Goal: Task Accomplishment & Management: Complete application form

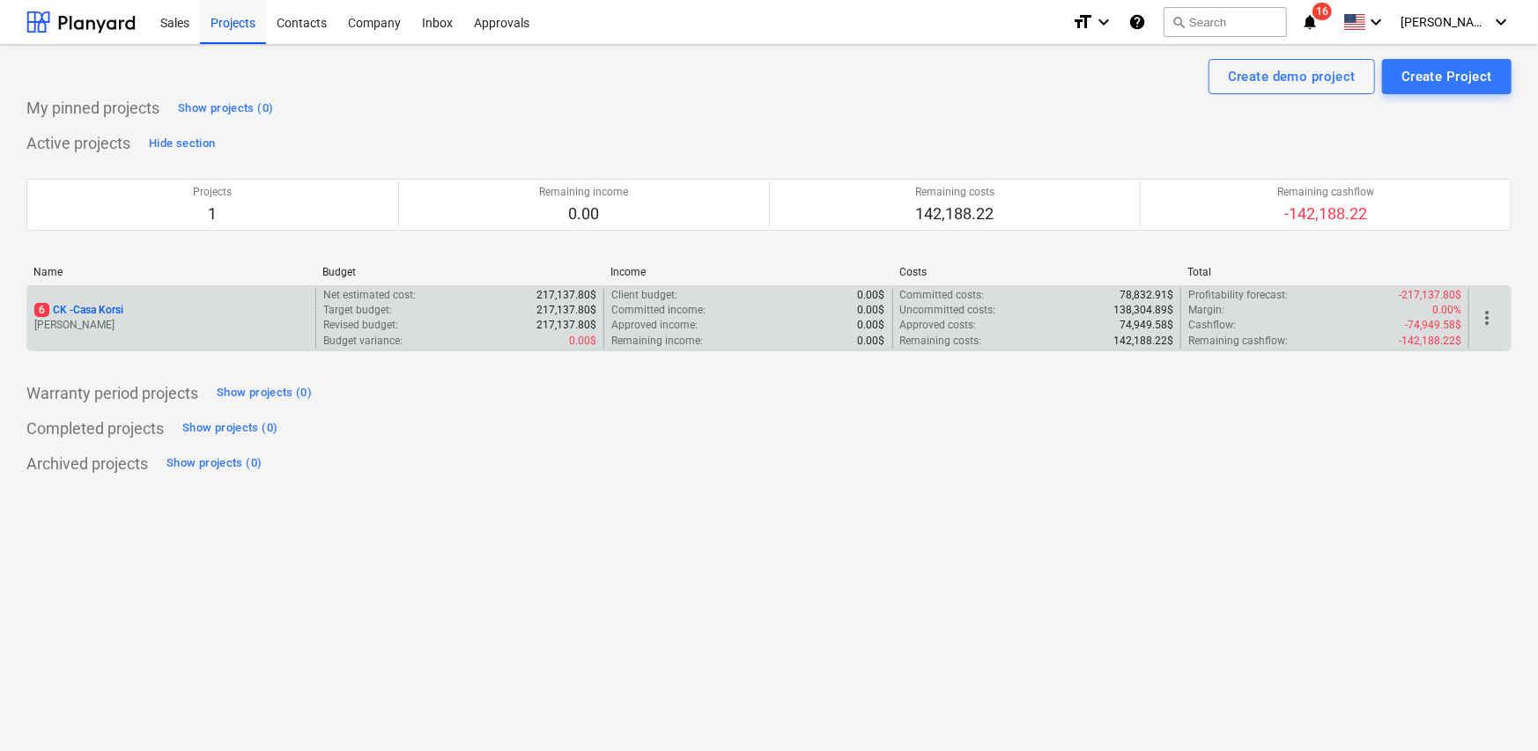
click at [151, 315] on div "6 CK - Casa Korsi" at bounding box center [171, 310] width 274 height 15
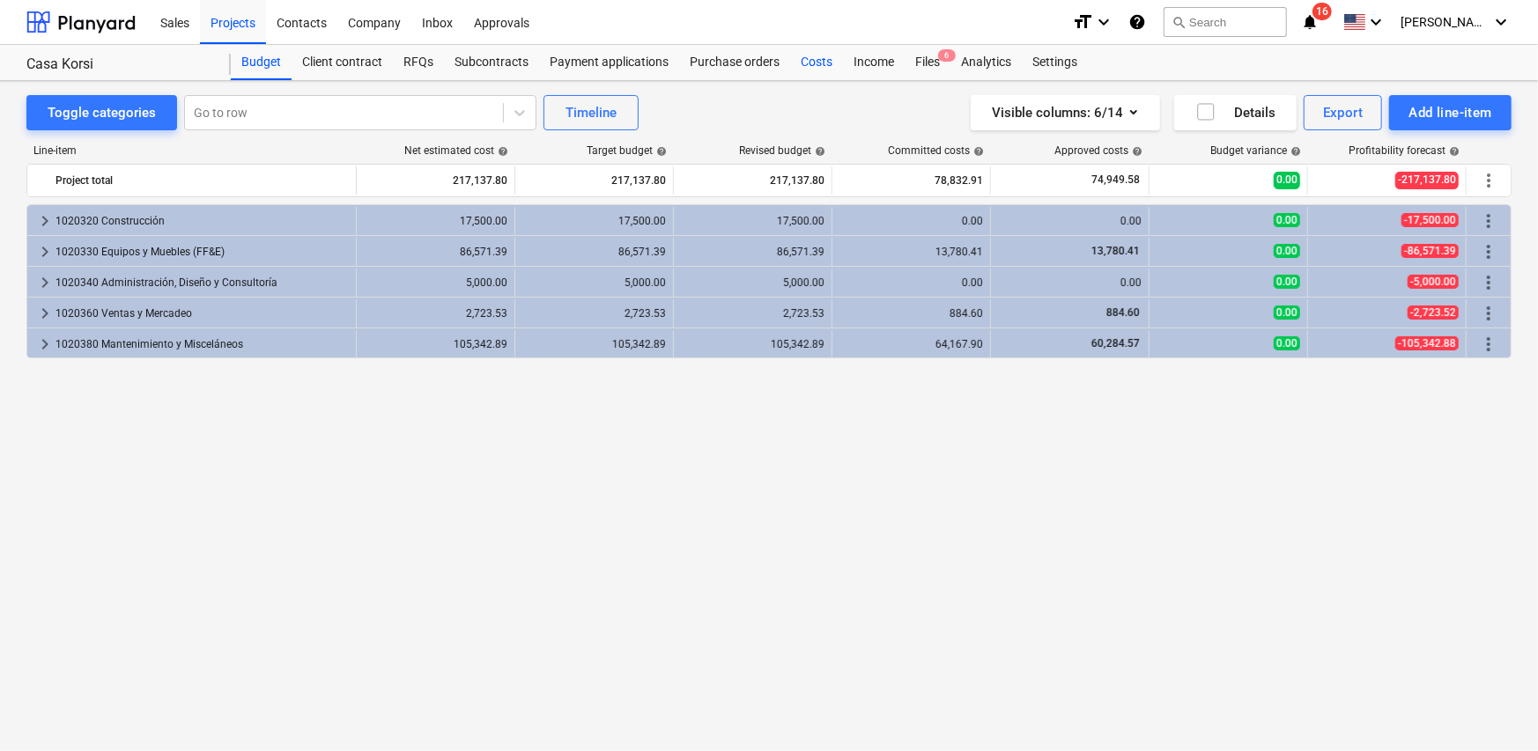
click at [809, 64] on div "Costs" at bounding box center [816, 62] width 53 height 35
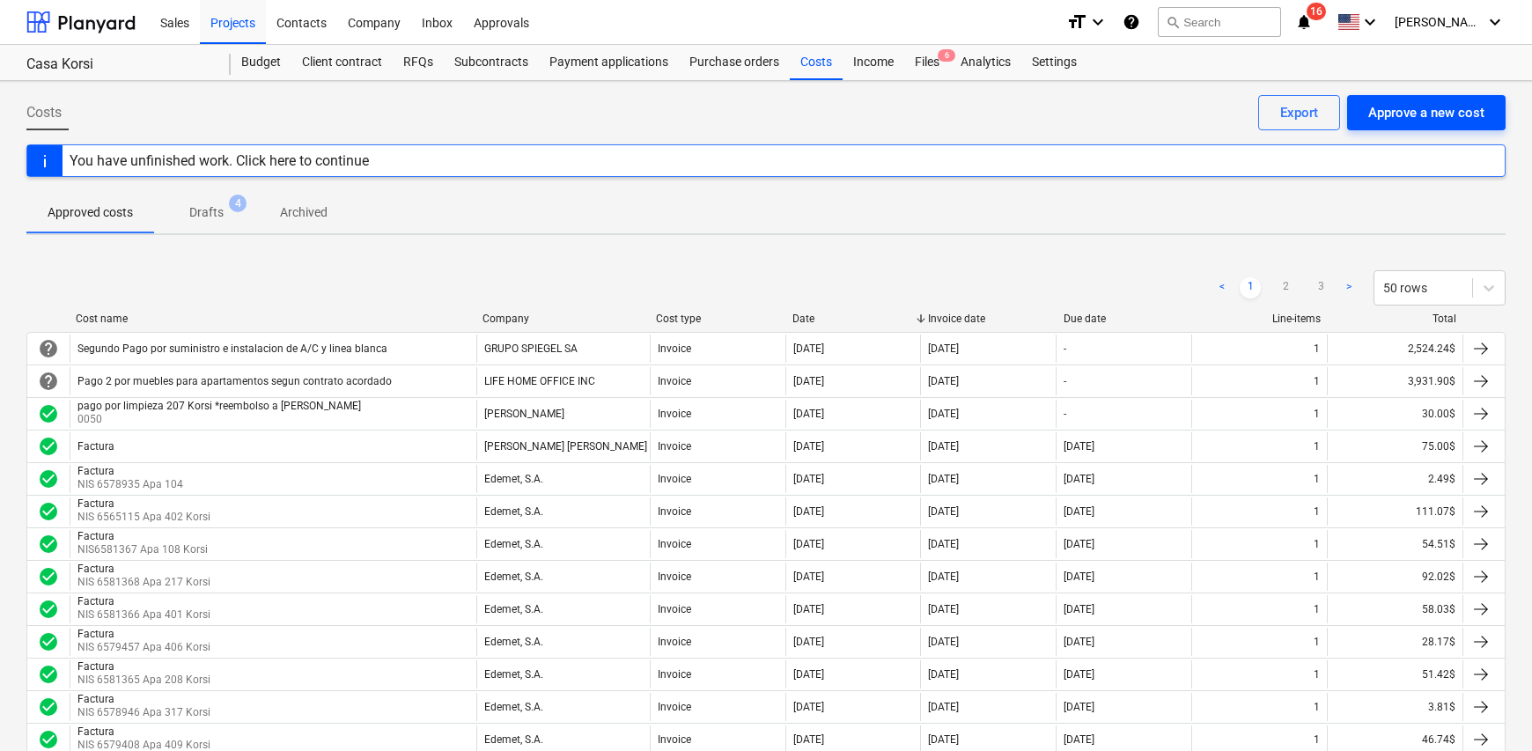
click at [1404, 114] on div "Approve a new cost" at bounding box center [1427, 112] width 116 height 23
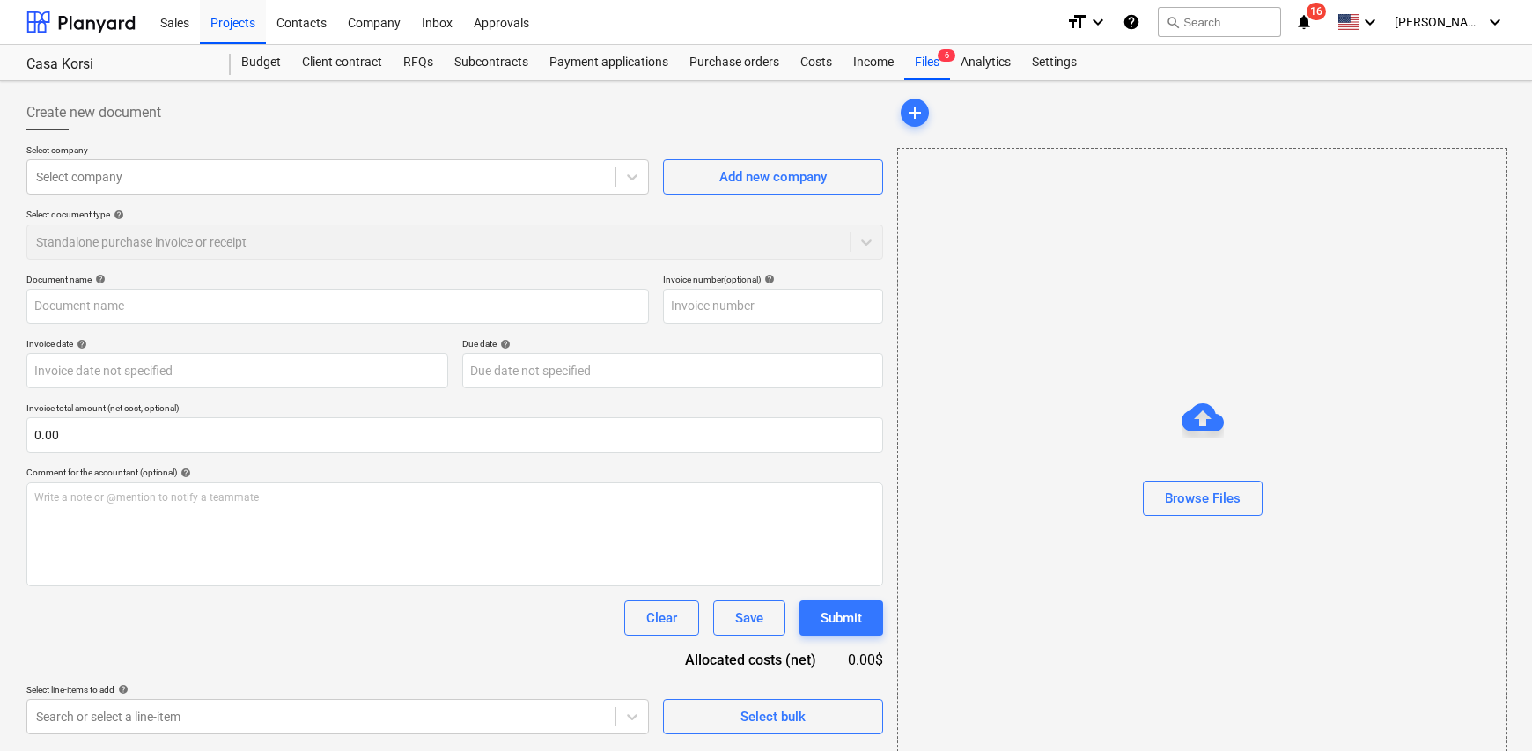
click at [130, 145] on p "Select company" at bounding box center [337, 151] width 623 height 15
click at [114, 178] on div at bounding box center [321, 177] width 571 height 18
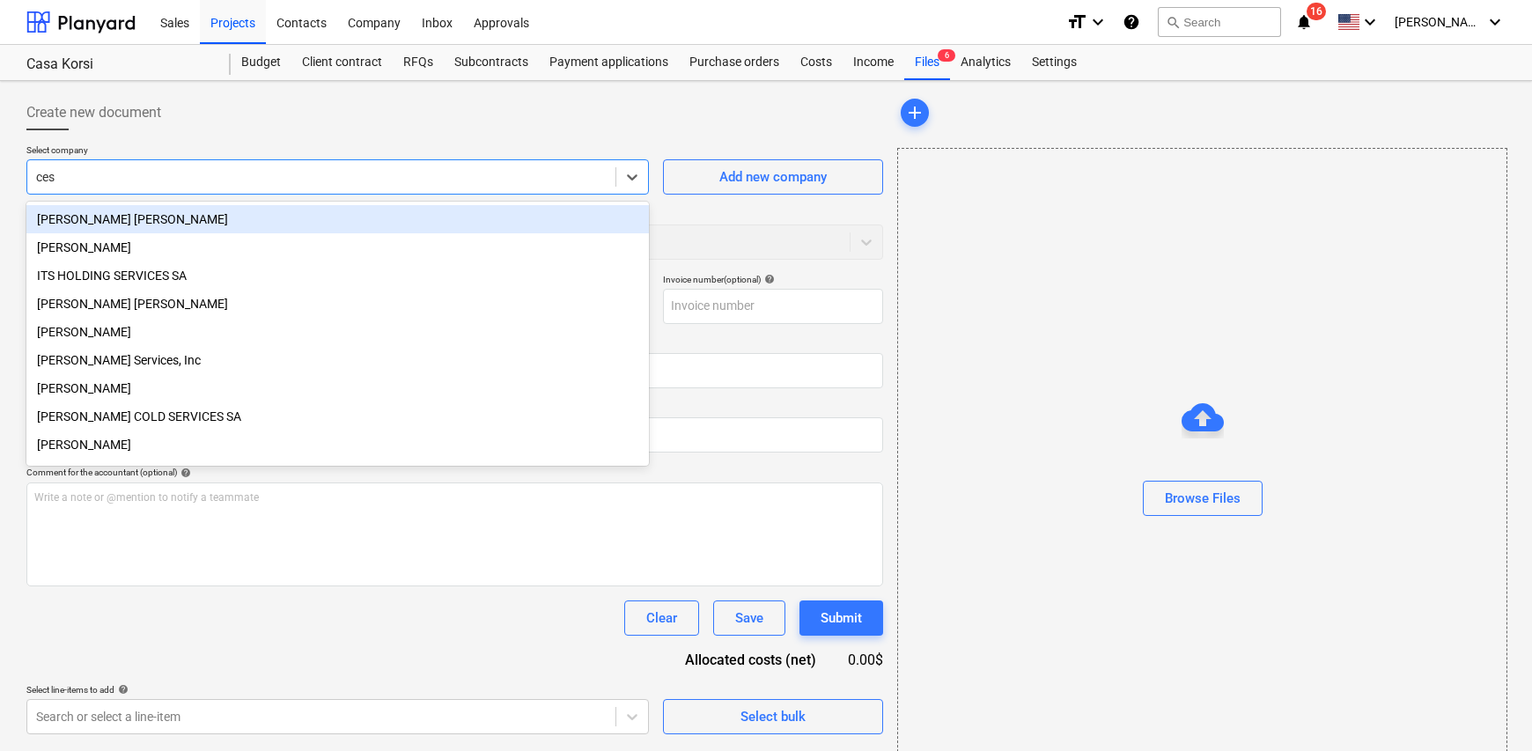
type input "cesa"
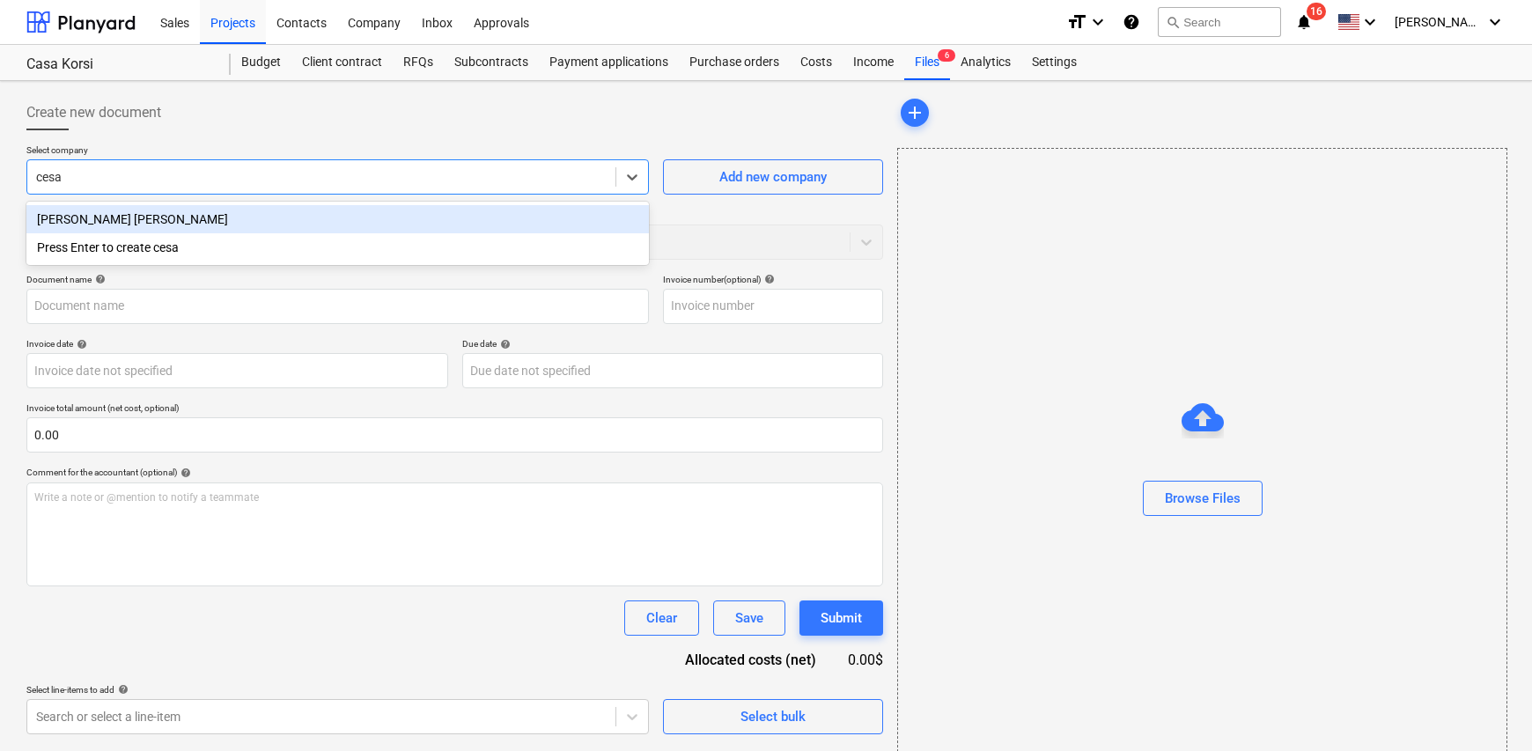
click at [160, 218] on div "[PERSON_NAME] [PERSON_NAME]" at bounding box center [337, 219] width 623 height 28
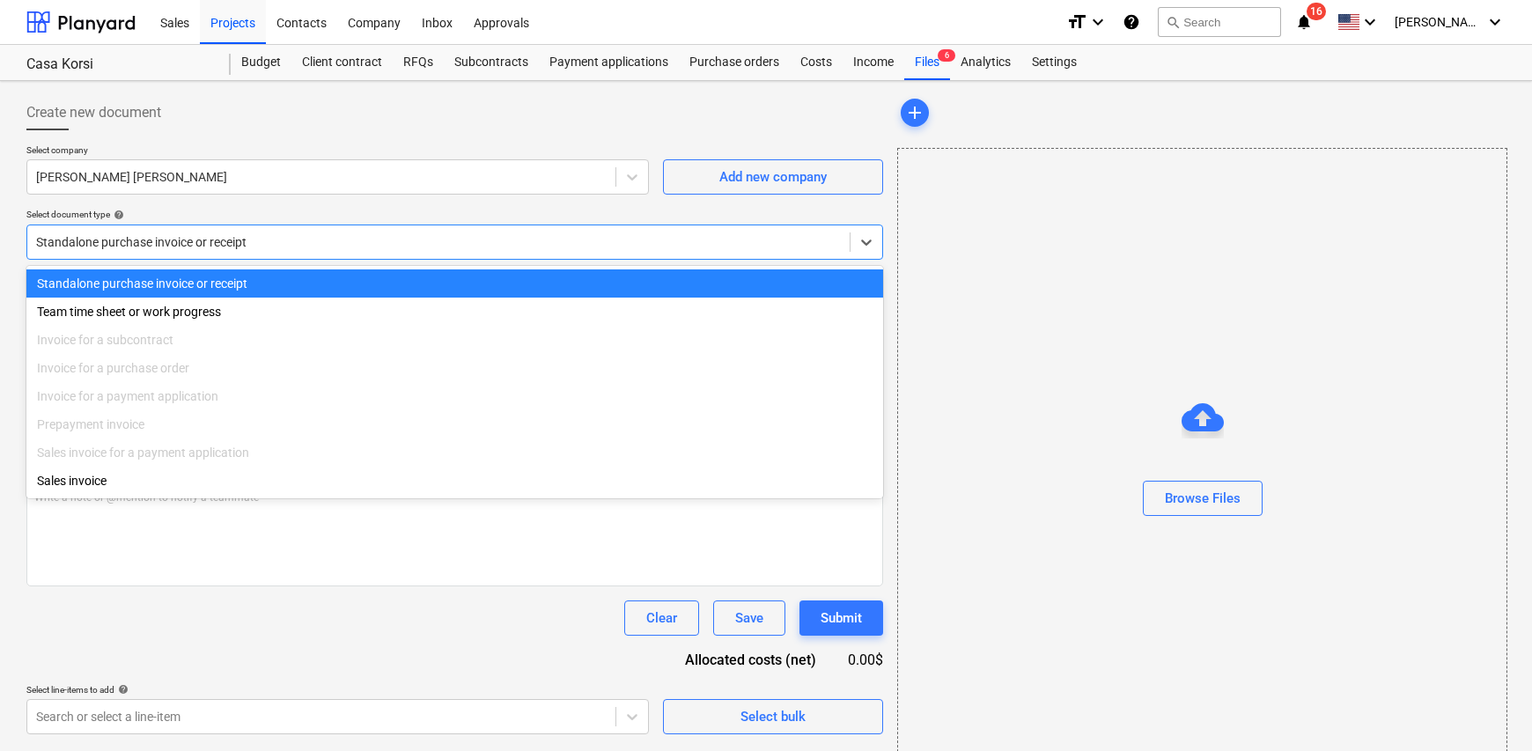
click at [194, 234] on div at bounding box center [438, 242] width 805 height 18
click at [225, 297] on div "Standalone purchase invoice or receipt" at bounding box center [454, 284] width 857 height 28
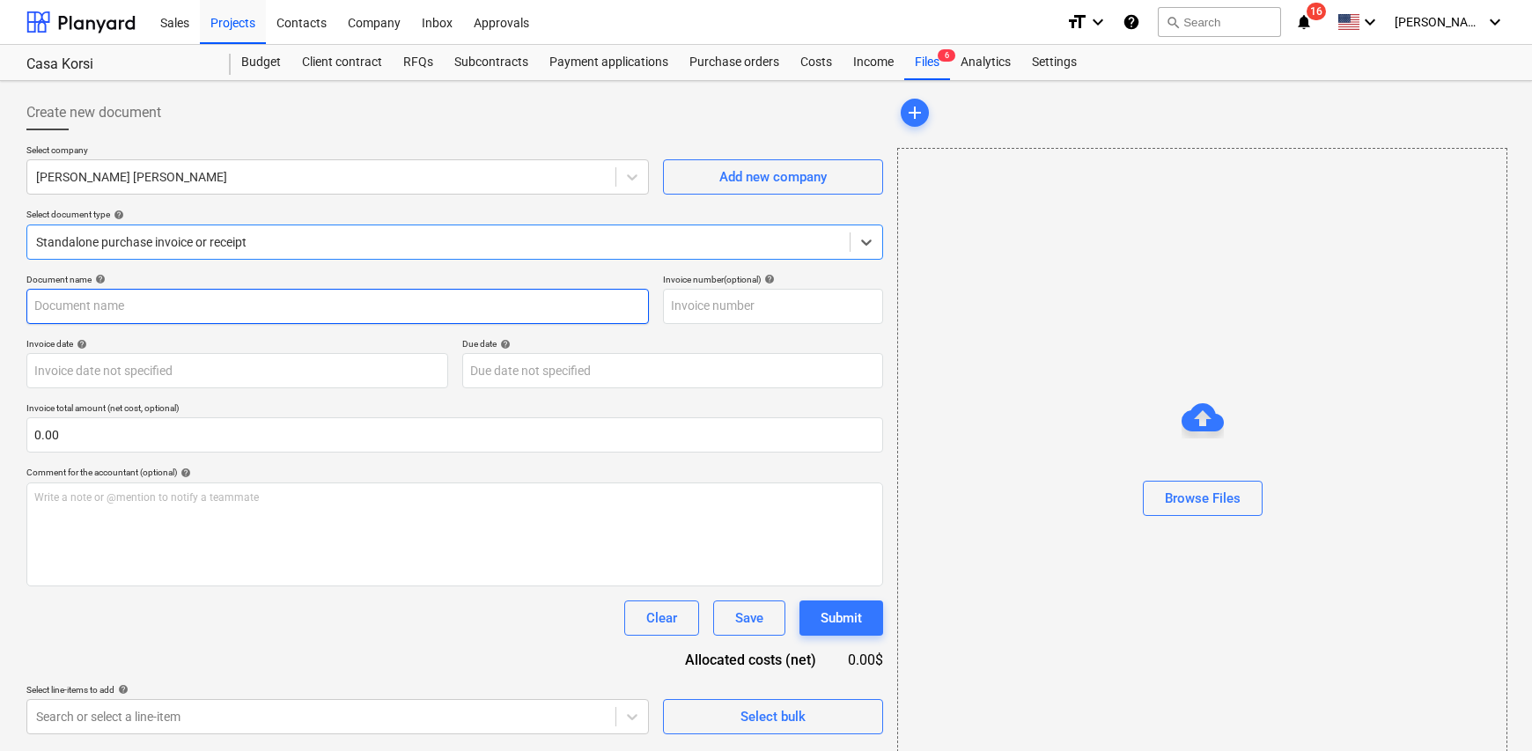
click at [174, 306] on input "text" at bounding box center [337, 306] width 623 height 35
type input "Factura Cortar Puerta de Recamara por aire y poner nuevo canto"
click at [768, 310] on input "text" at bounding box center [773, 306] width 220 height 35
type input "0199"
drag, startPoint x: 402, startPoint y: 301, endPoint x: 7, endPoint y: 303, distance: 395.5
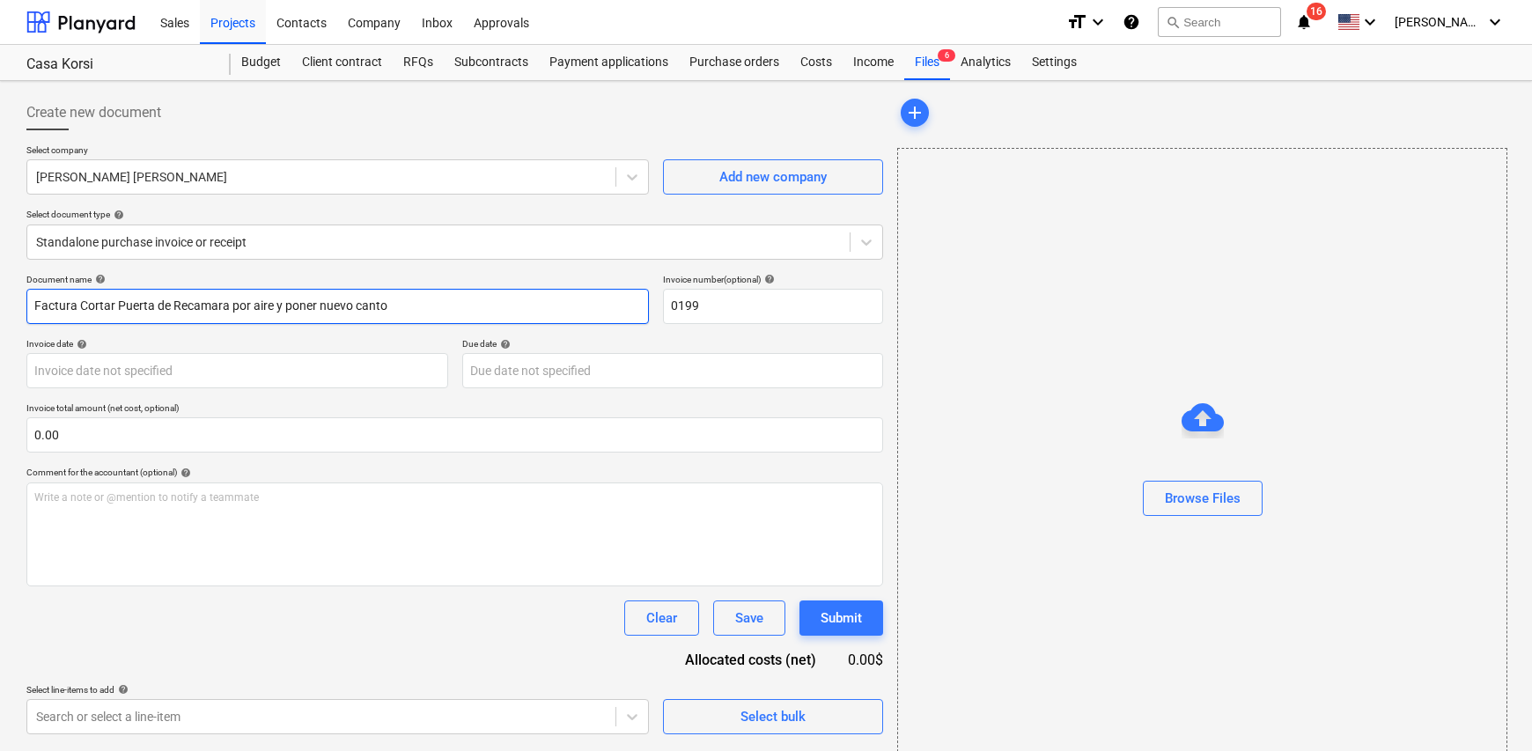
click at [7, 303] on div "Create new document Select company [PERSON_NAME] [PERSON_NAME] Add new company …" at bounding box center [766, 437] width 1532 height 712
click at [150, 372] on body "Sales Projects Contacts Company Inbox Approvals format_size keyboard_arrow_down…" at bounding box center [766, 375] width 1532 height 751
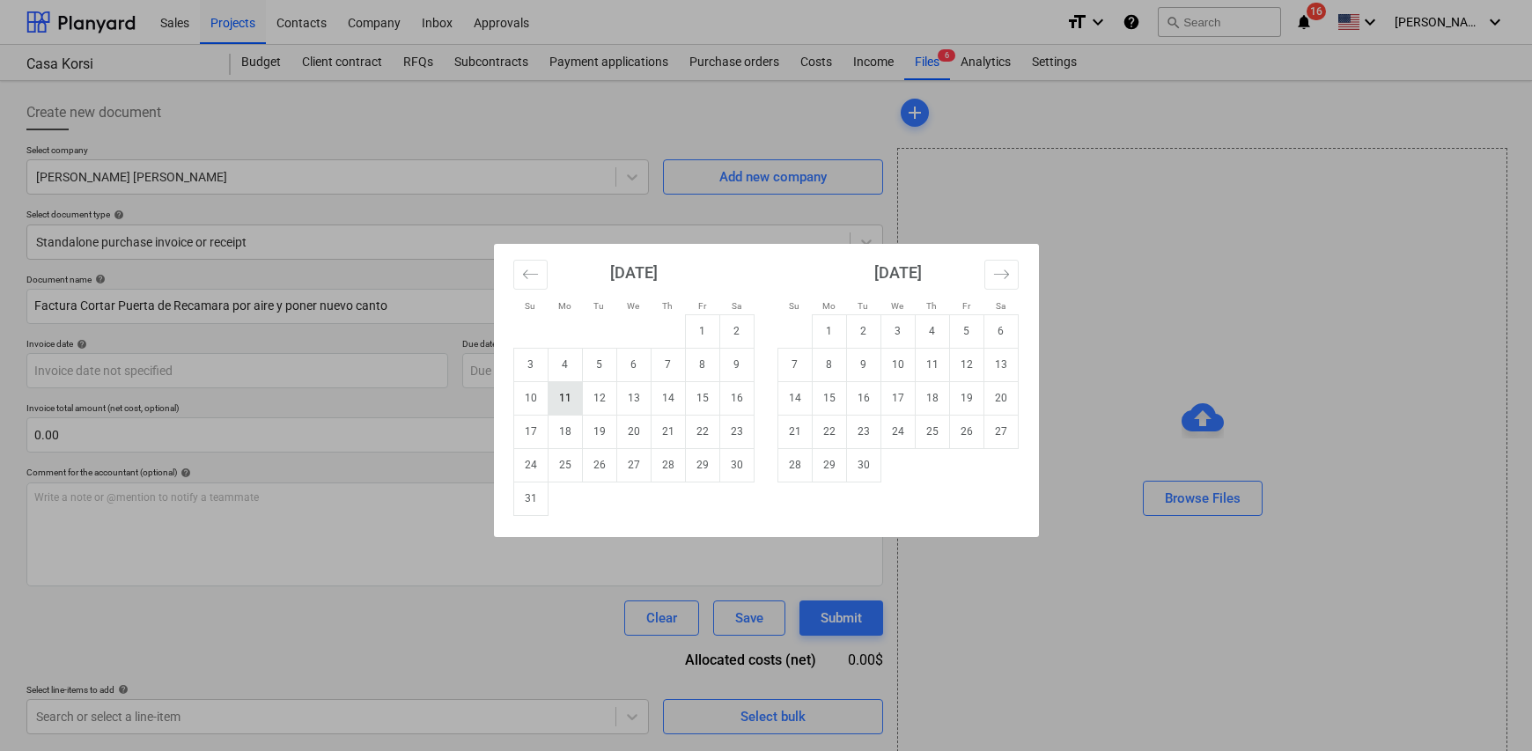
click at [559, 399] on td "11" at bounding box center [565, 397] width 34 height 33
type input "[DATE]"
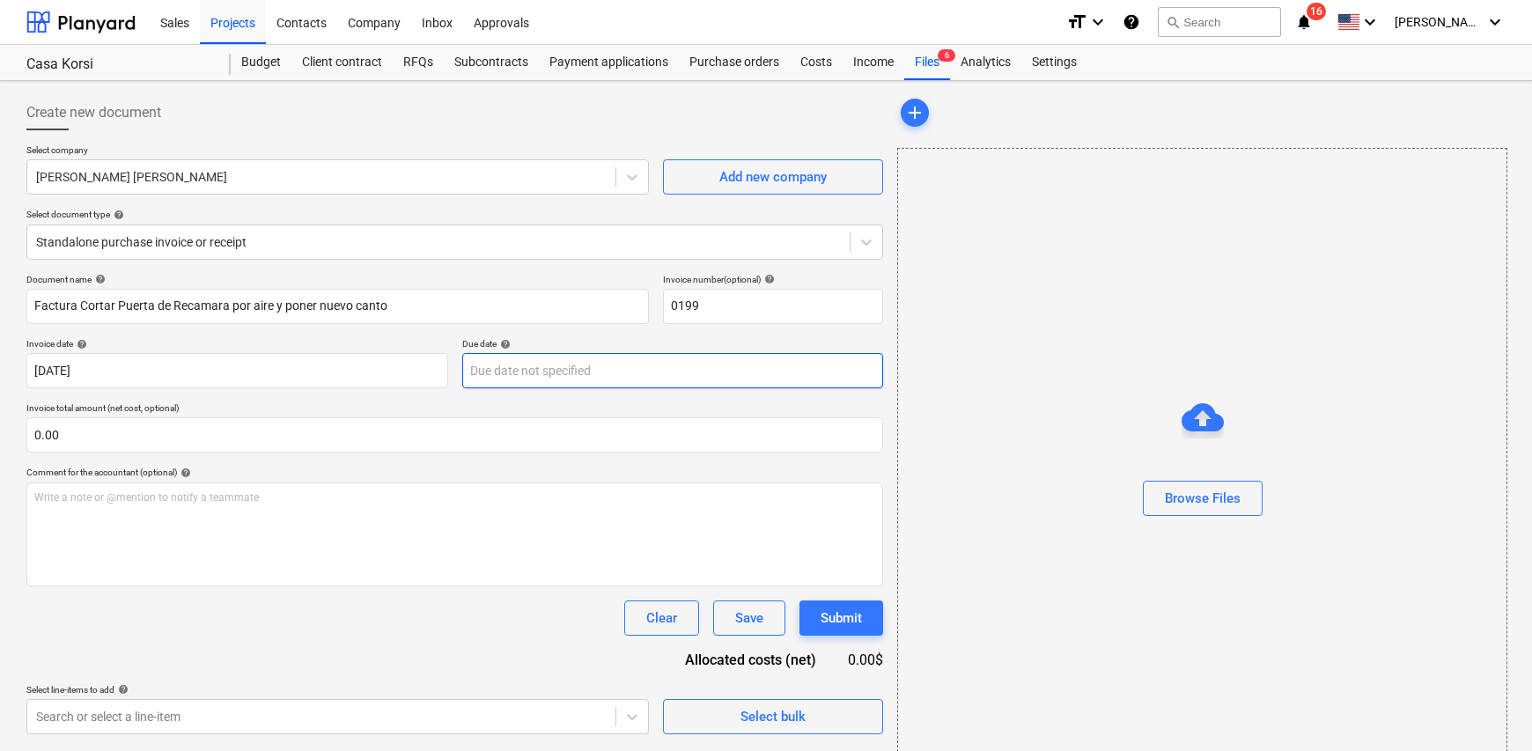
click at [520, 375] on body "Sales Projects Contacts Company Inbox Approvals format_size keyboard_arrow_down…" at bounding box center [766, 375] width 1532 height 751
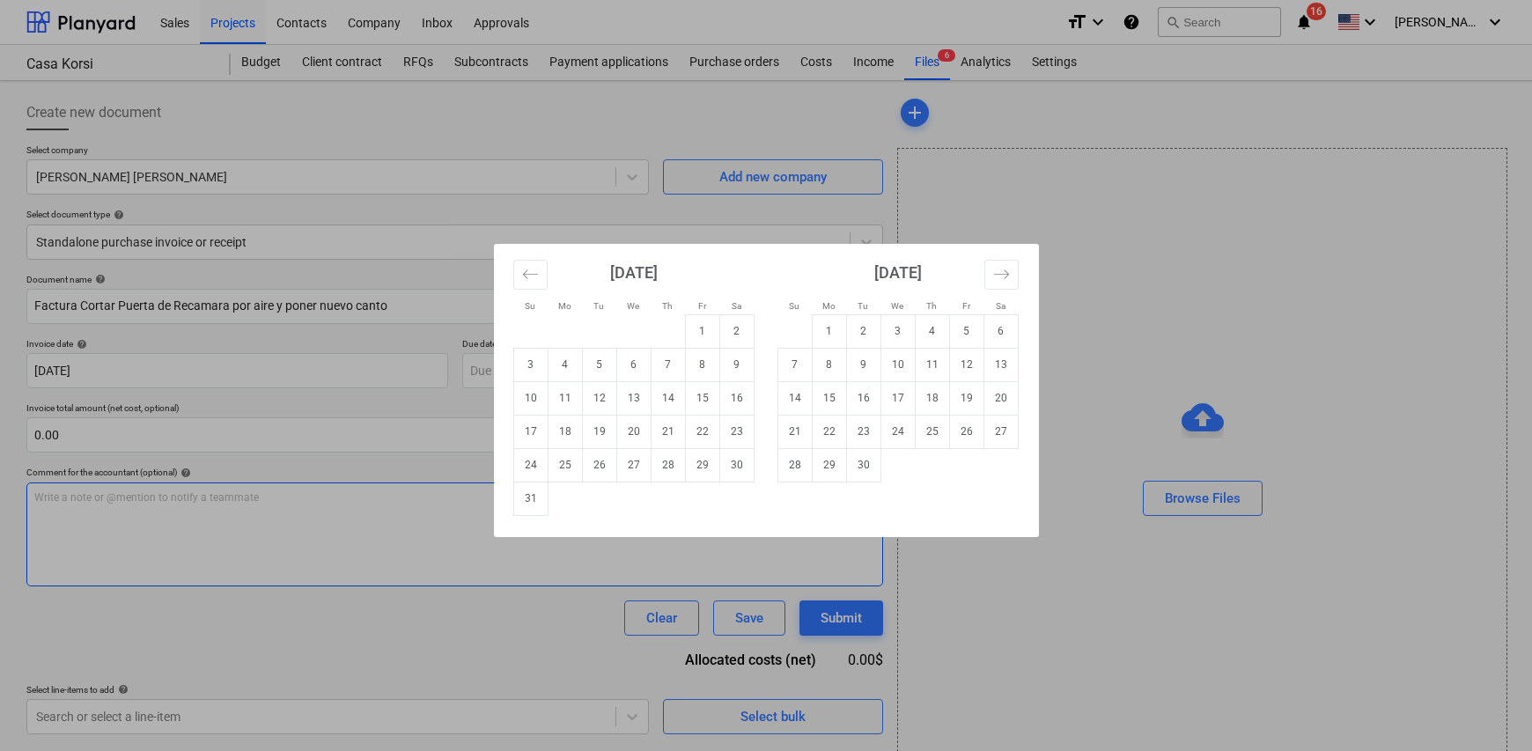
click at [532, 500] on td "31" at bounding box center [530, 498] width 34 height 33
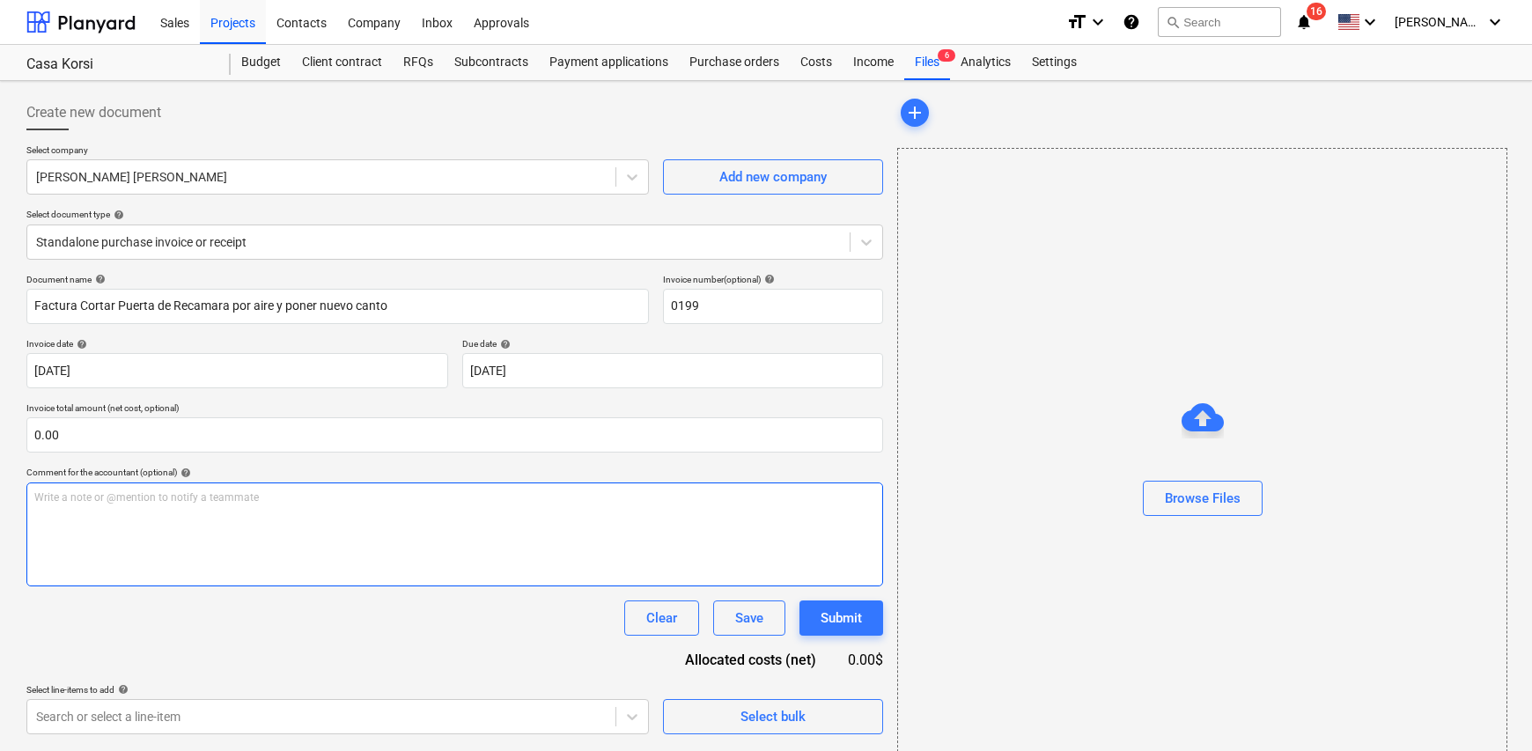
type input "[DATE]"
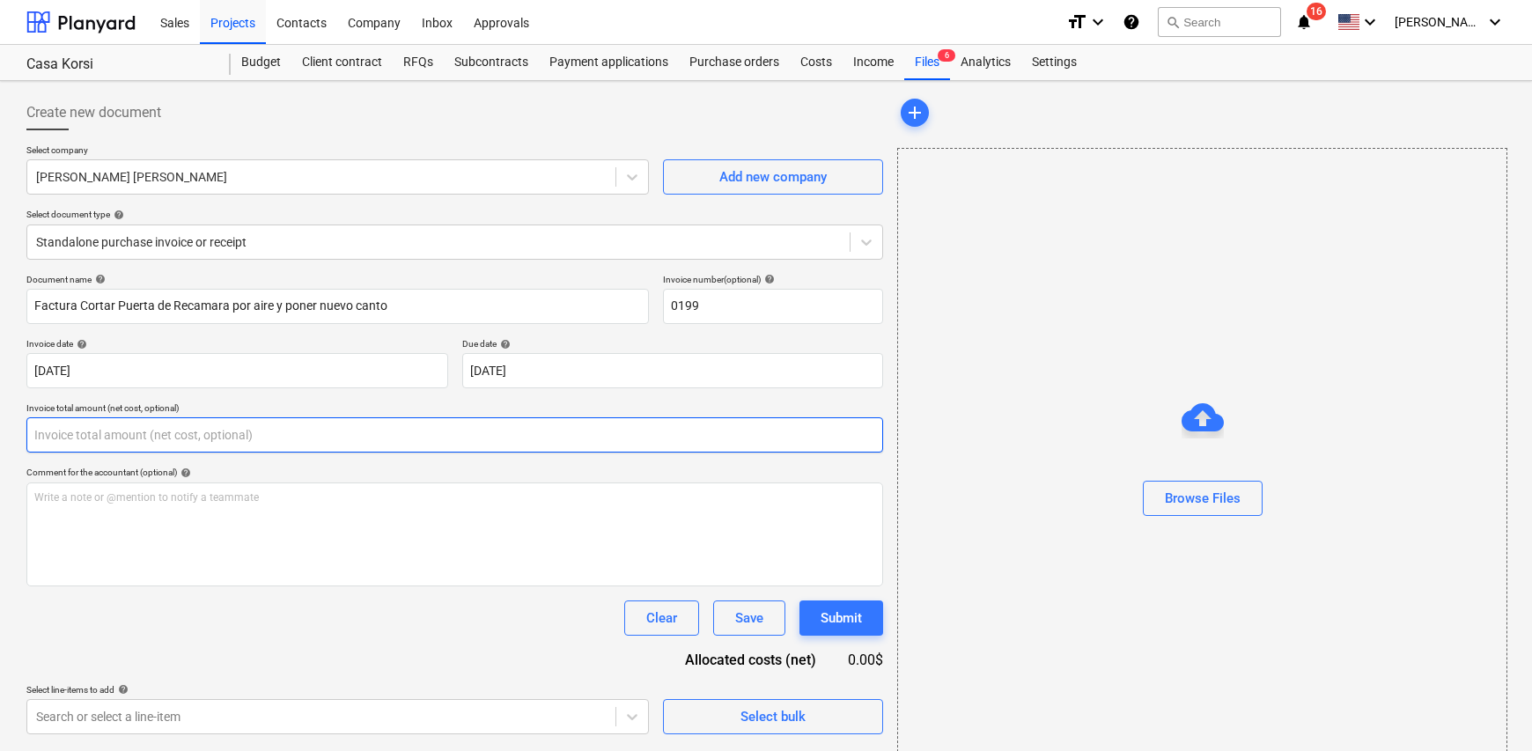
click at [134, 433] on input "text" at bounding box center [454, 434] width 857 height 35
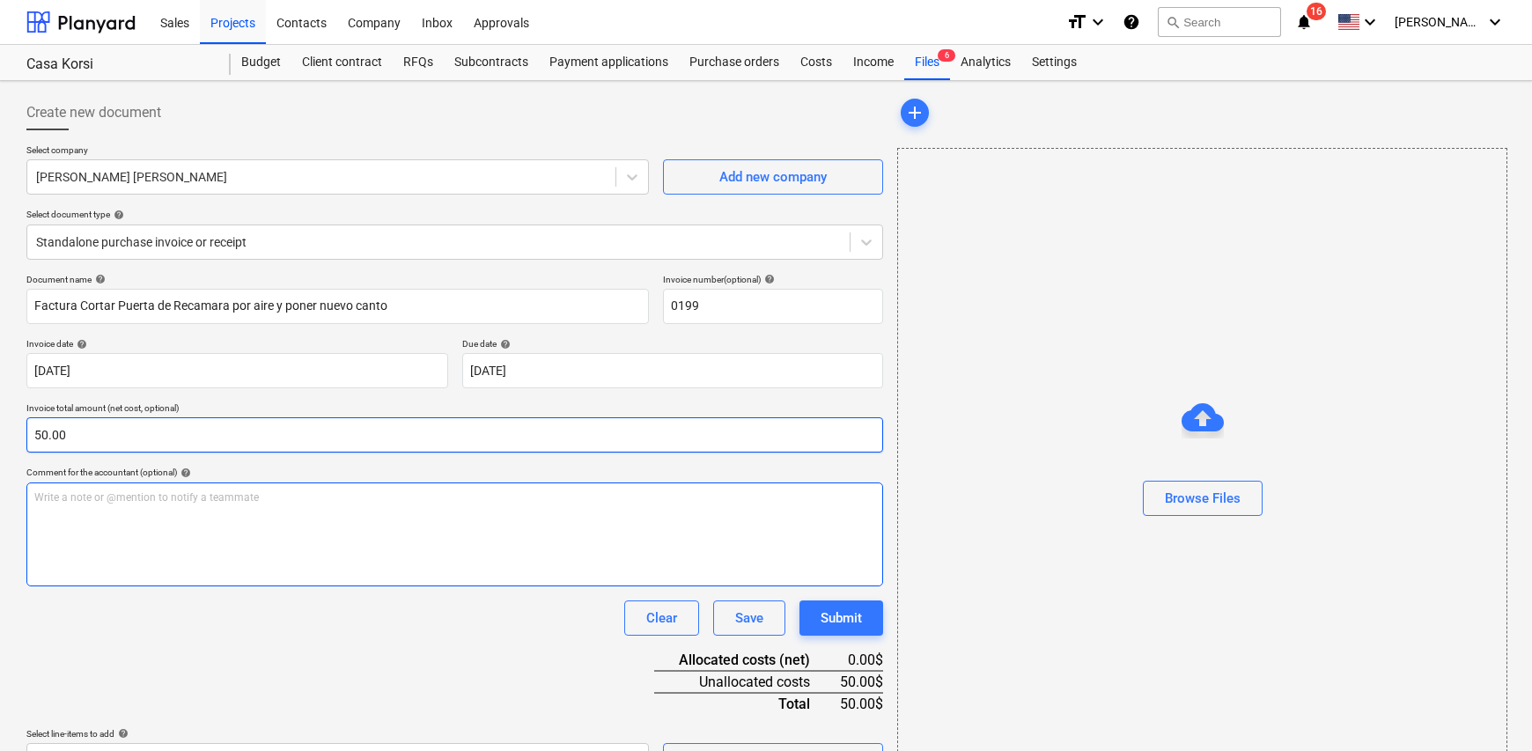
type input "50.00"
click at [121, 506] on div "Write a note or @mention to notify a teammate [PERSON_NAME]" at bounding box center [454, 535] width 857 height 104
paste div
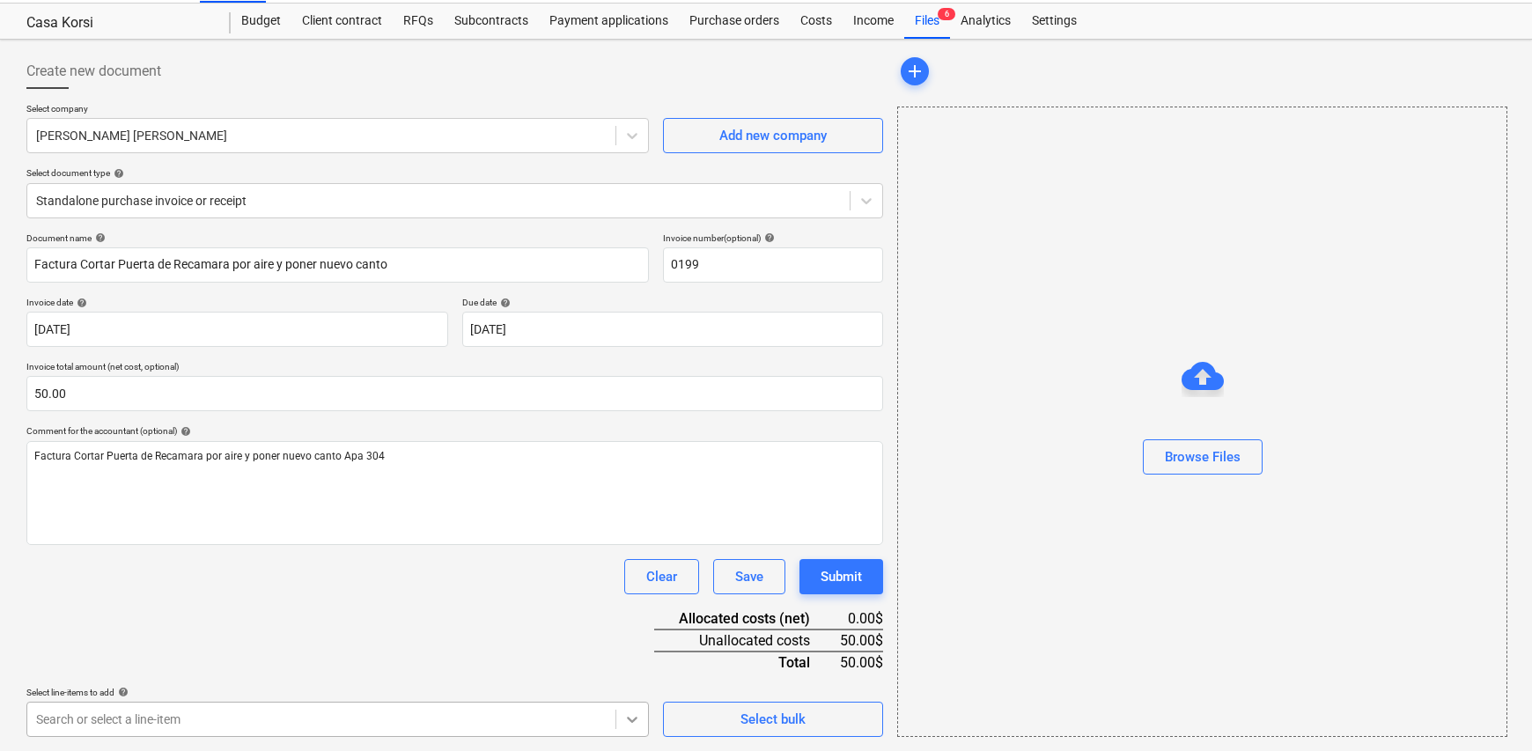
click at [631, 710] on body "Sales Projects Contacts Company Inbox Approvals format_size keyboard_arrow_down…" at bounding box center [766, 334] width 1532 height 751
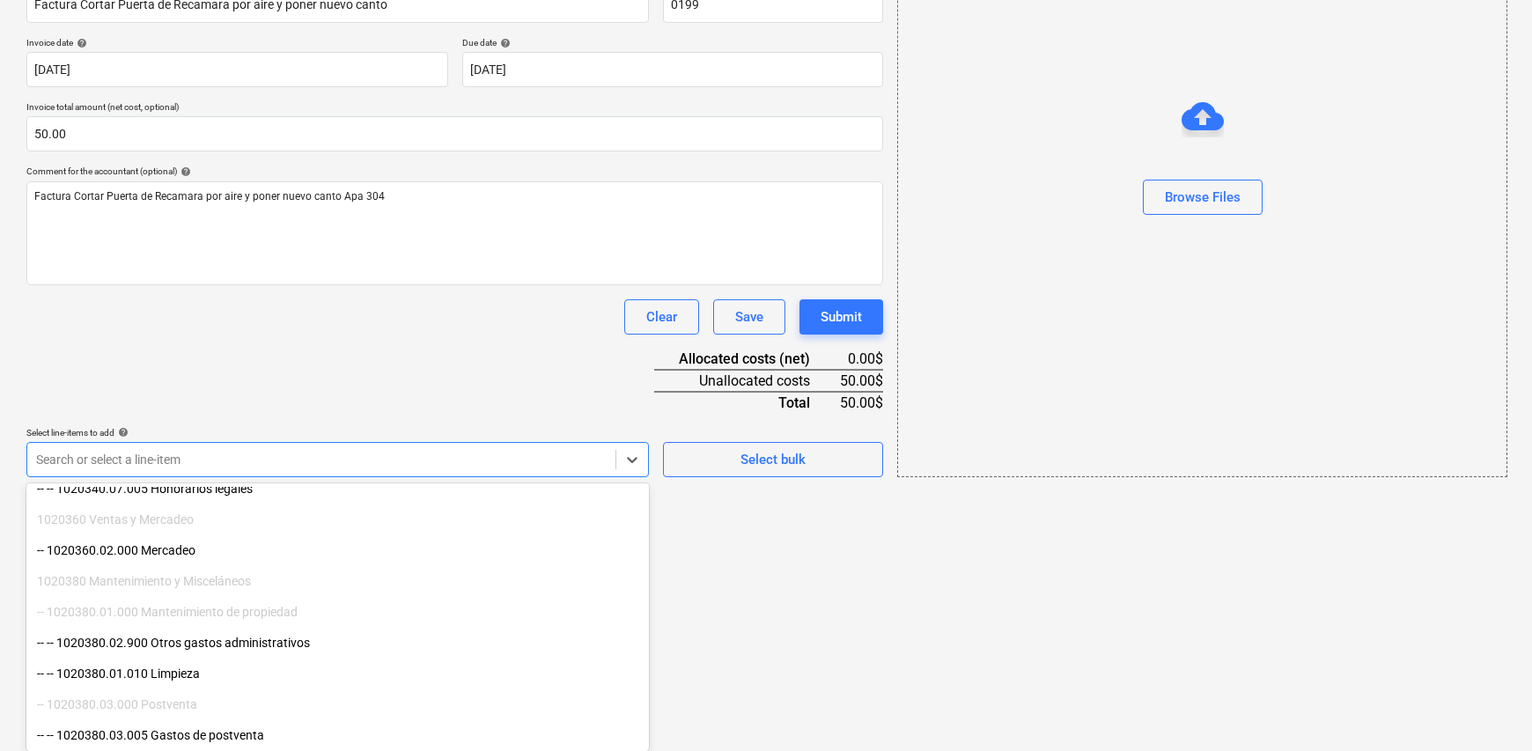
scroll to position [352, 0]
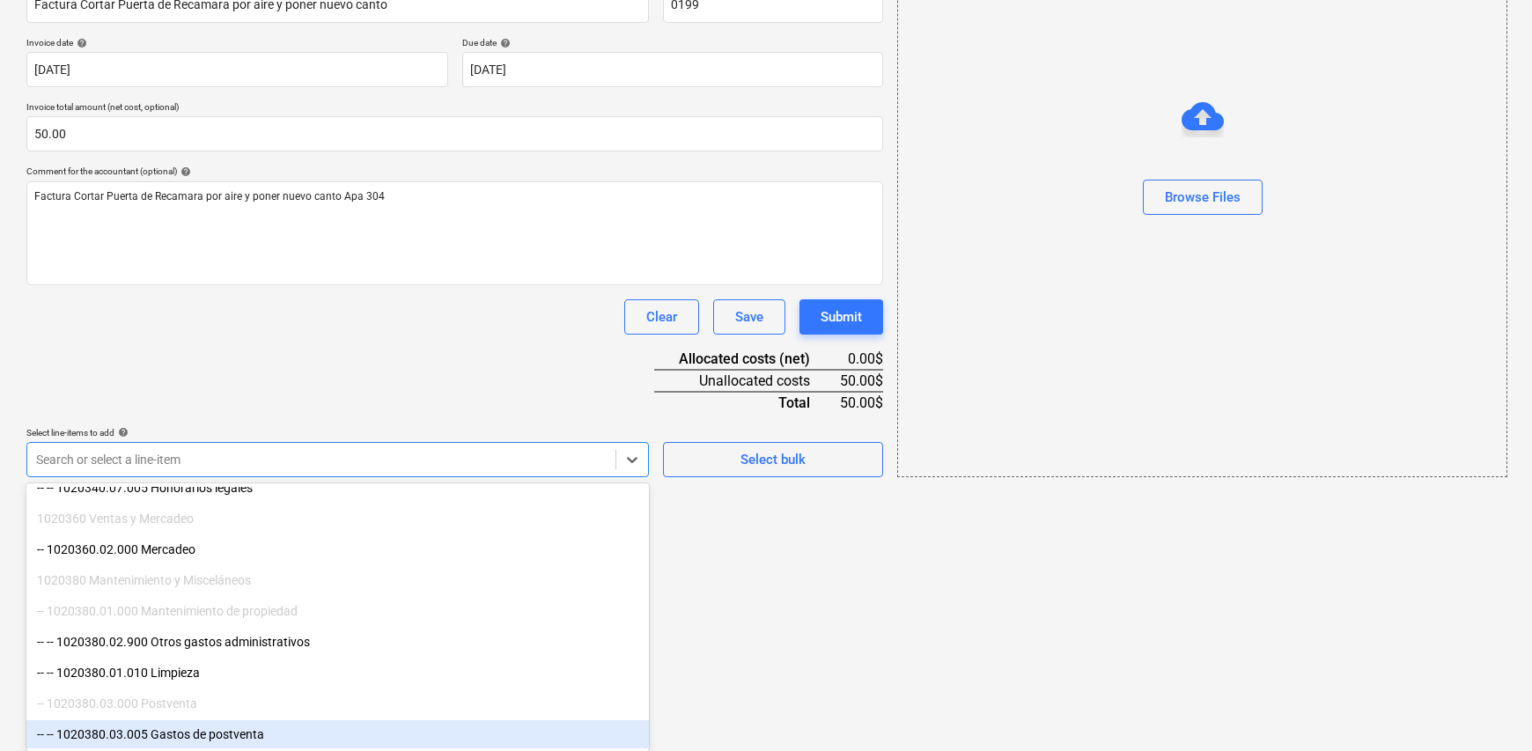
click at [288, 731] on div "-- -- 1020380.03.005 Gastos de postventa" at bounding box center [337, 734] width 623 height 28
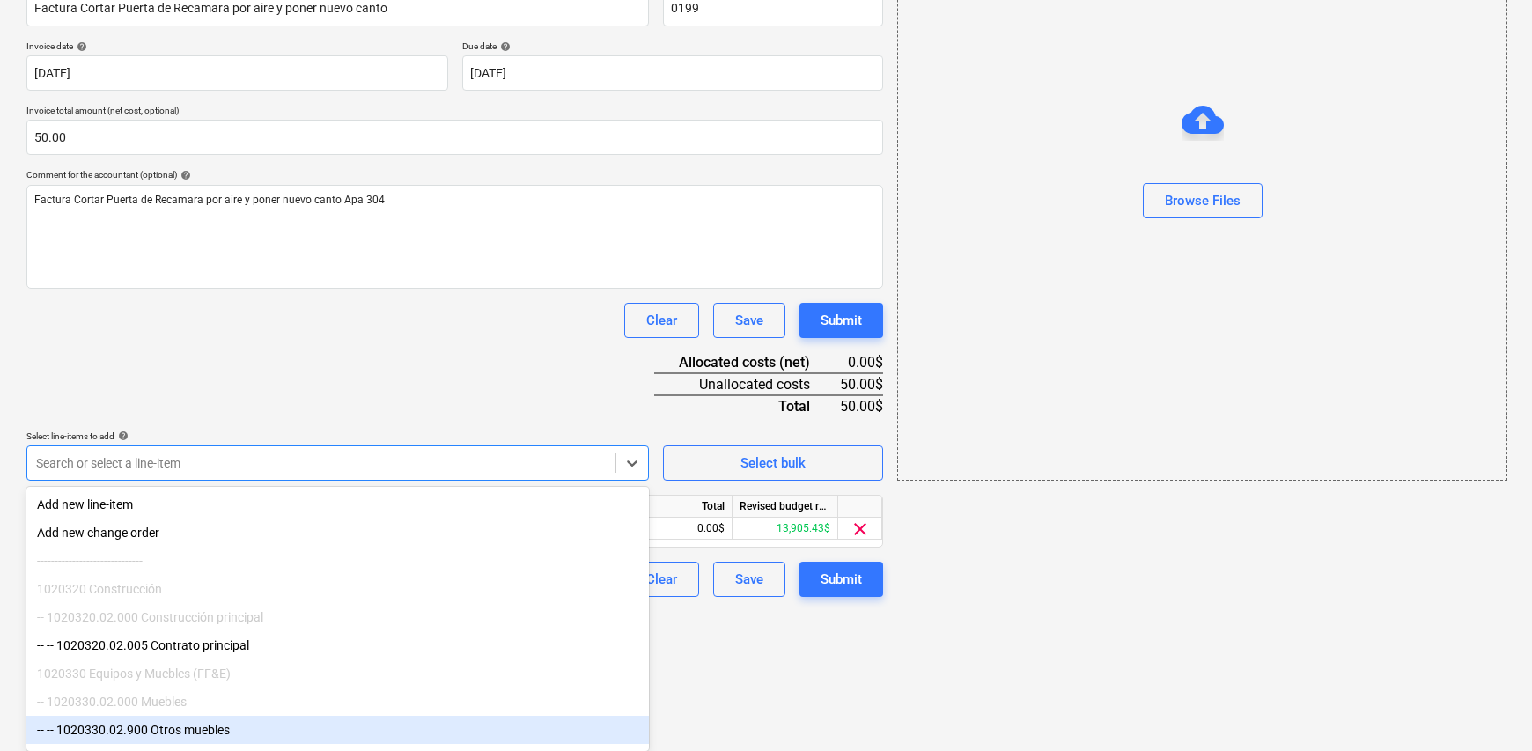
scroll to position [299, 0]
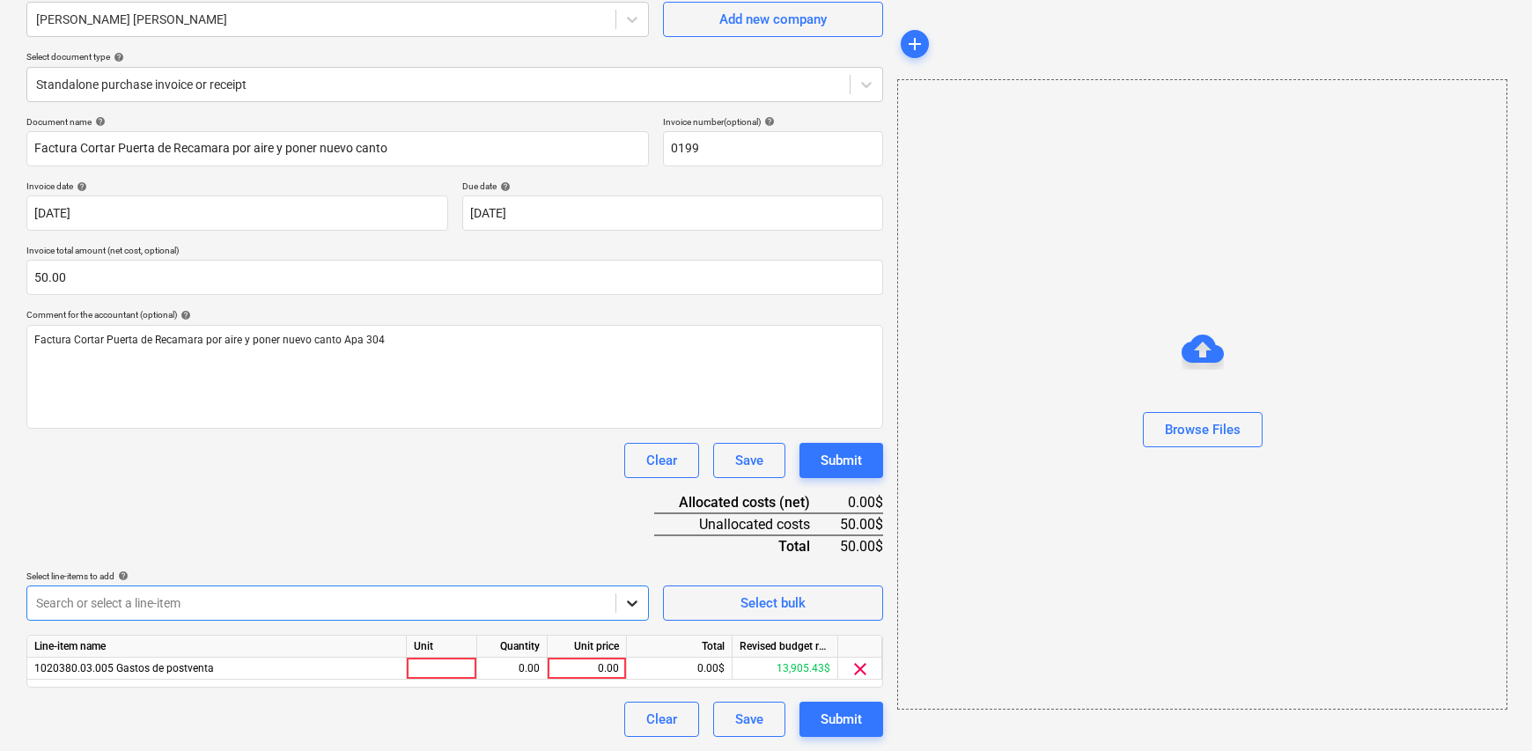
click at [631, 461] on div "Document name help Factura Cortar Puerta de Recamara por aire y poner nuevo can…" at bounding box center [454, 426] width 857 height 621
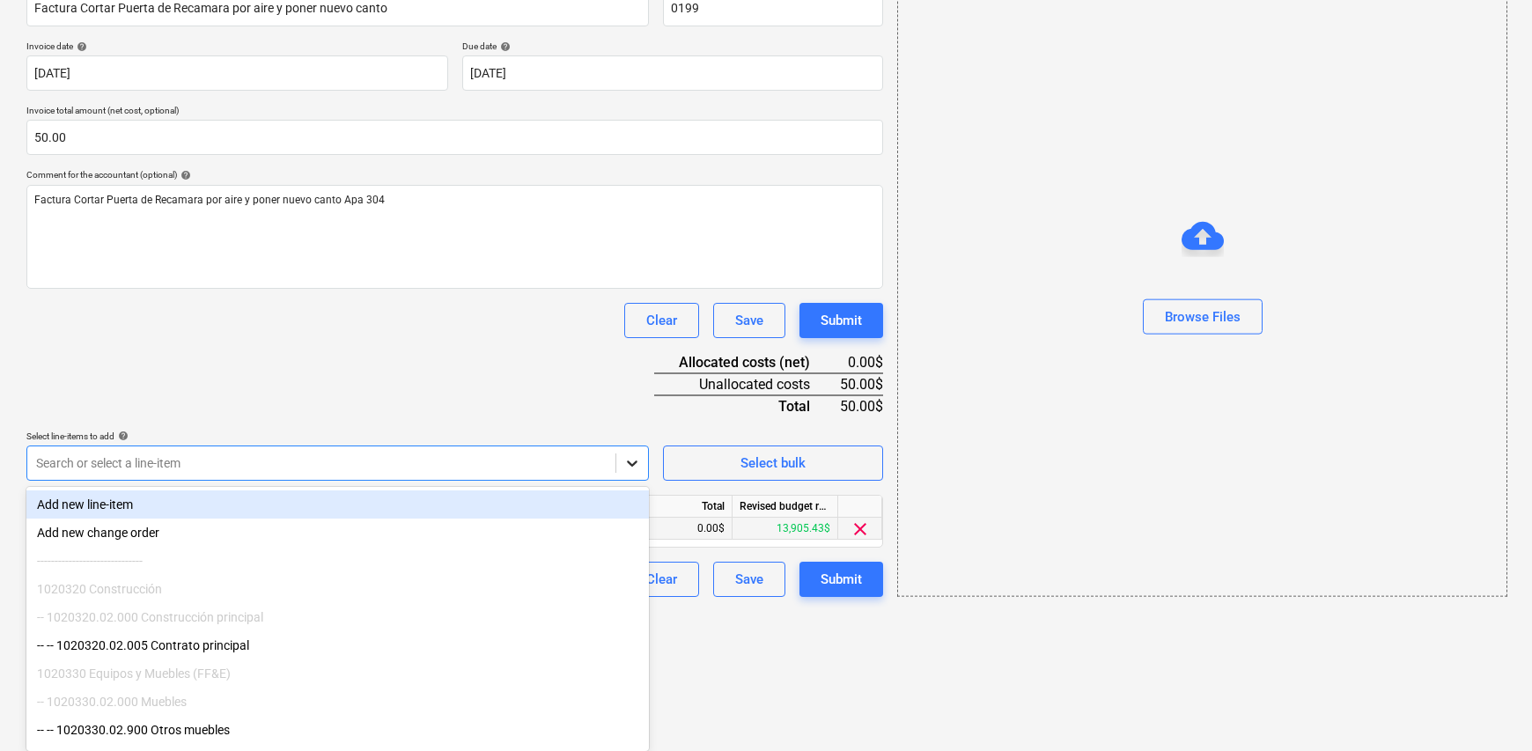
click at [623, 454] on body "Sales Projects Contacts Company Inbox Approvals format_size keyboard_arrow_down…" at bounding box center [766, 77] width 1532 height 751
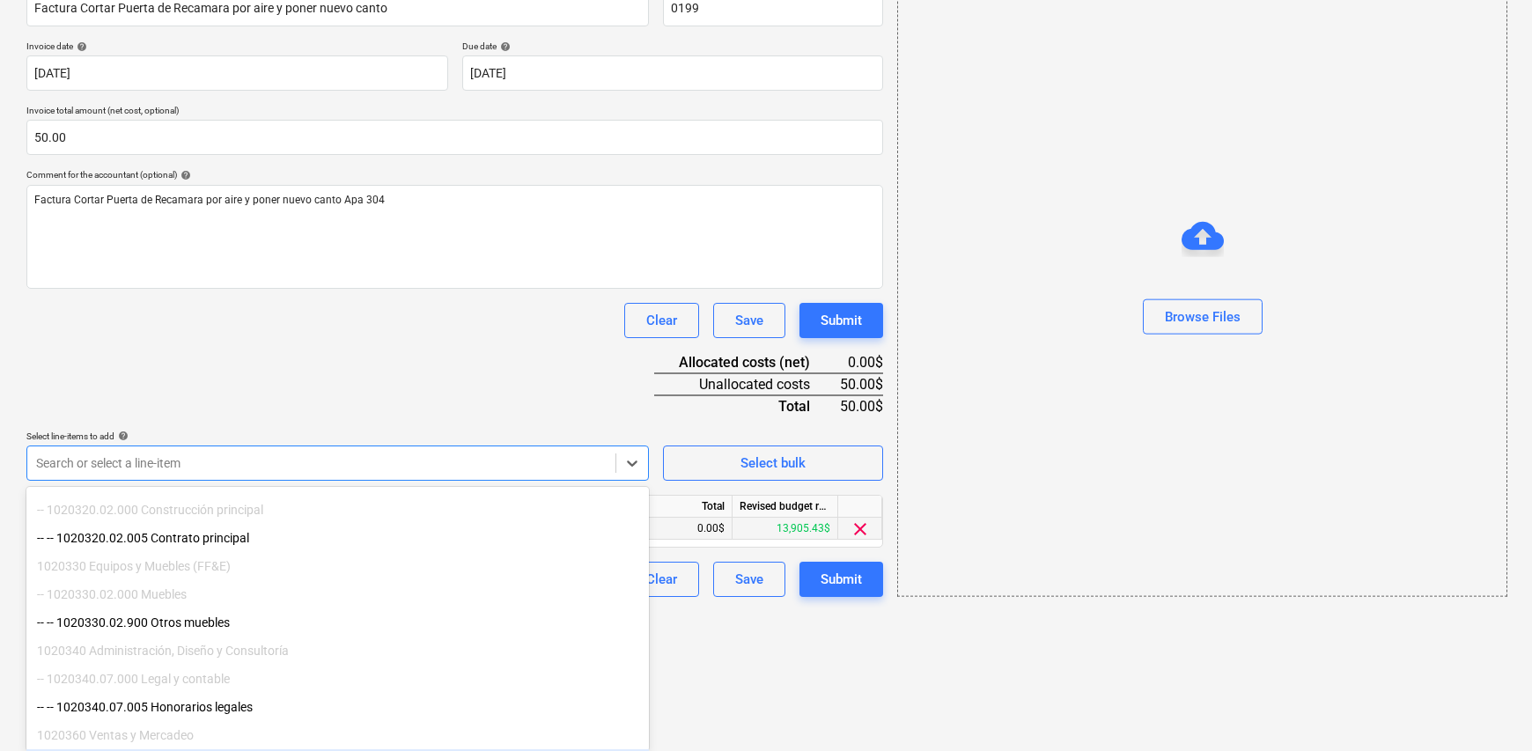
scroll to position [0, 0]
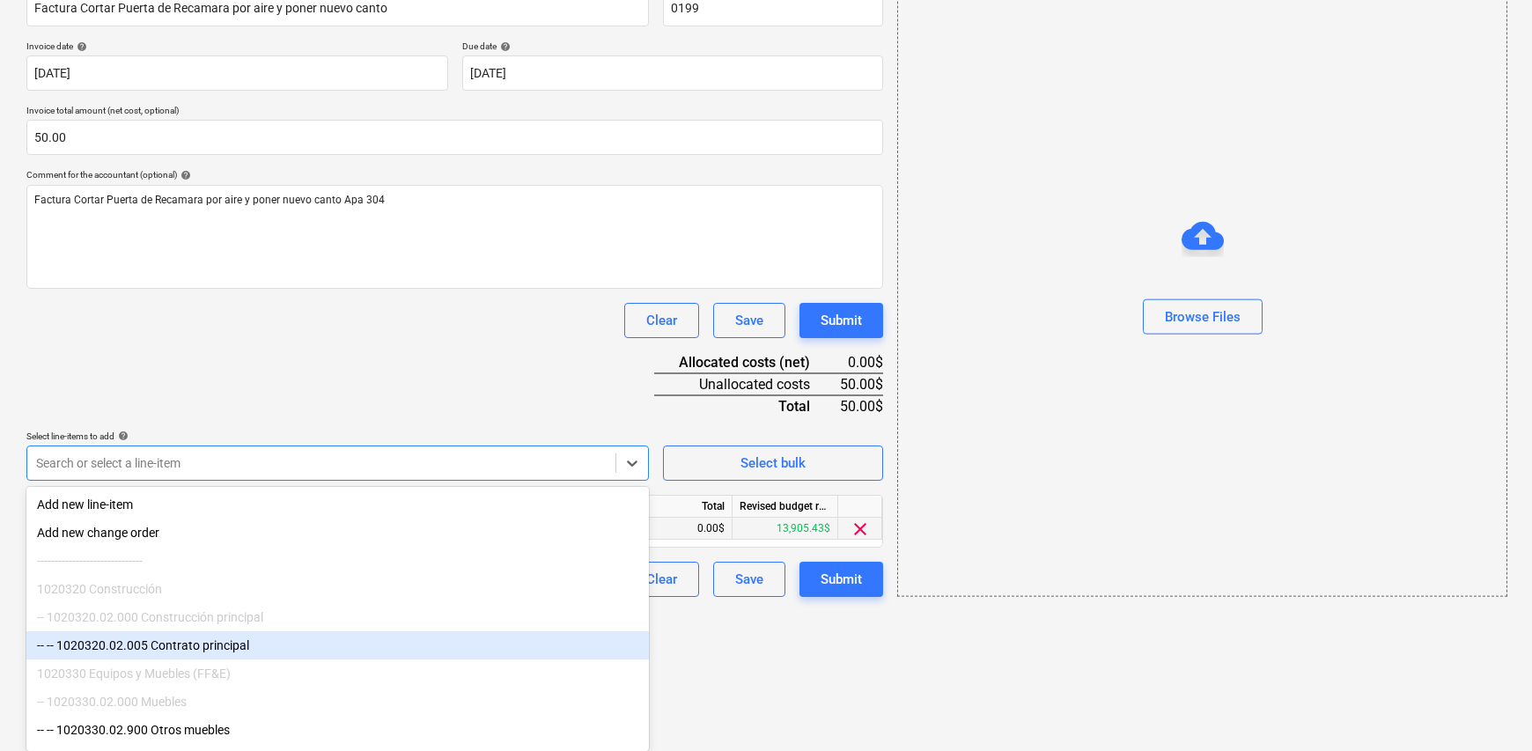
click at [886, 454] on html "Sales Projects Contacts Company Inbox Approvals format_size keyboard_arrow_down…" at bounding box center [766, 77] width 1532 height 751
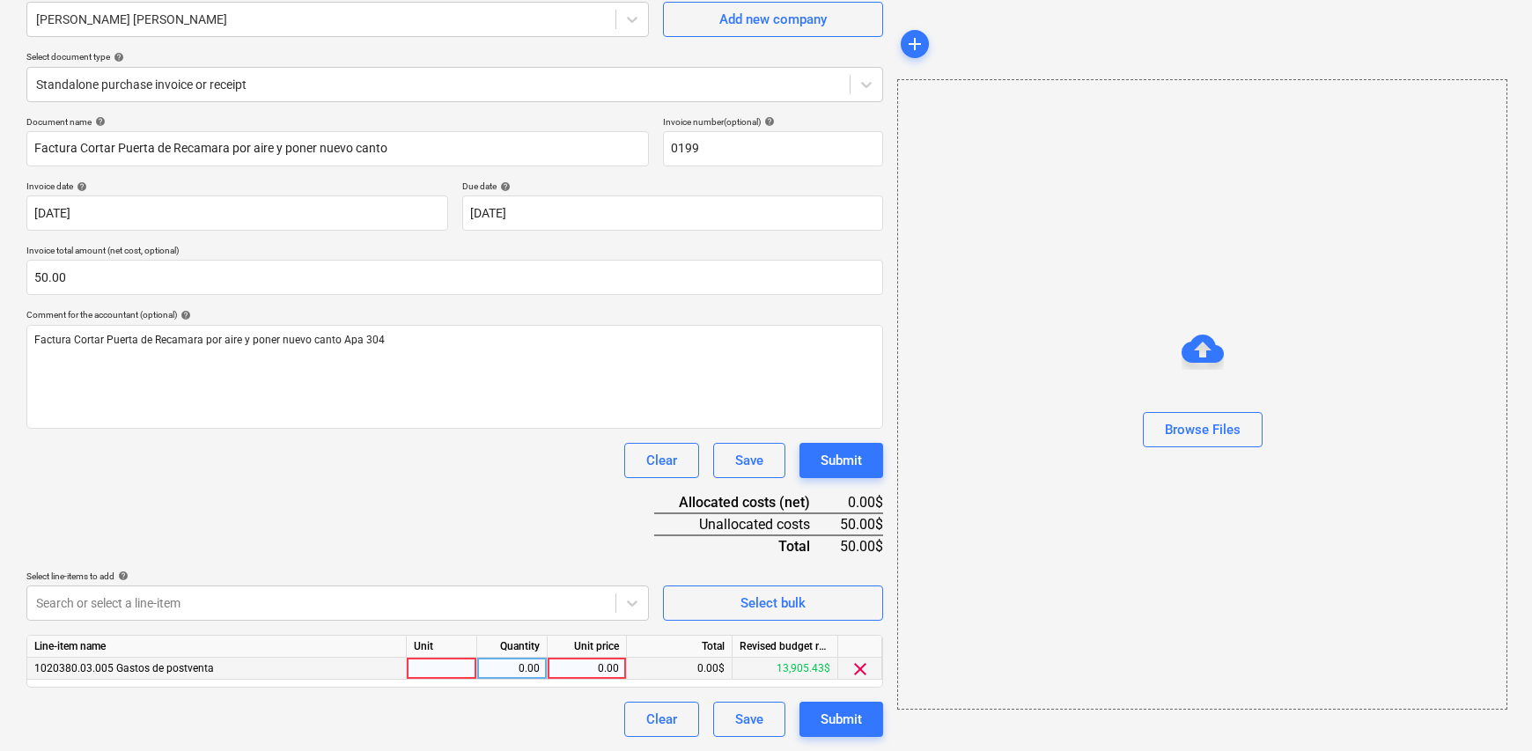
click at [459, 679] on div at bounding box center [442, 669] width 70 height 22
type input "1"
click at [581, 663] on div "0.00" at bounding box center [587, 669] width 64 height 22
click at [519, 675] on div "0.00" at bounding box center [511, 669] width 55 height 22
type input "1"
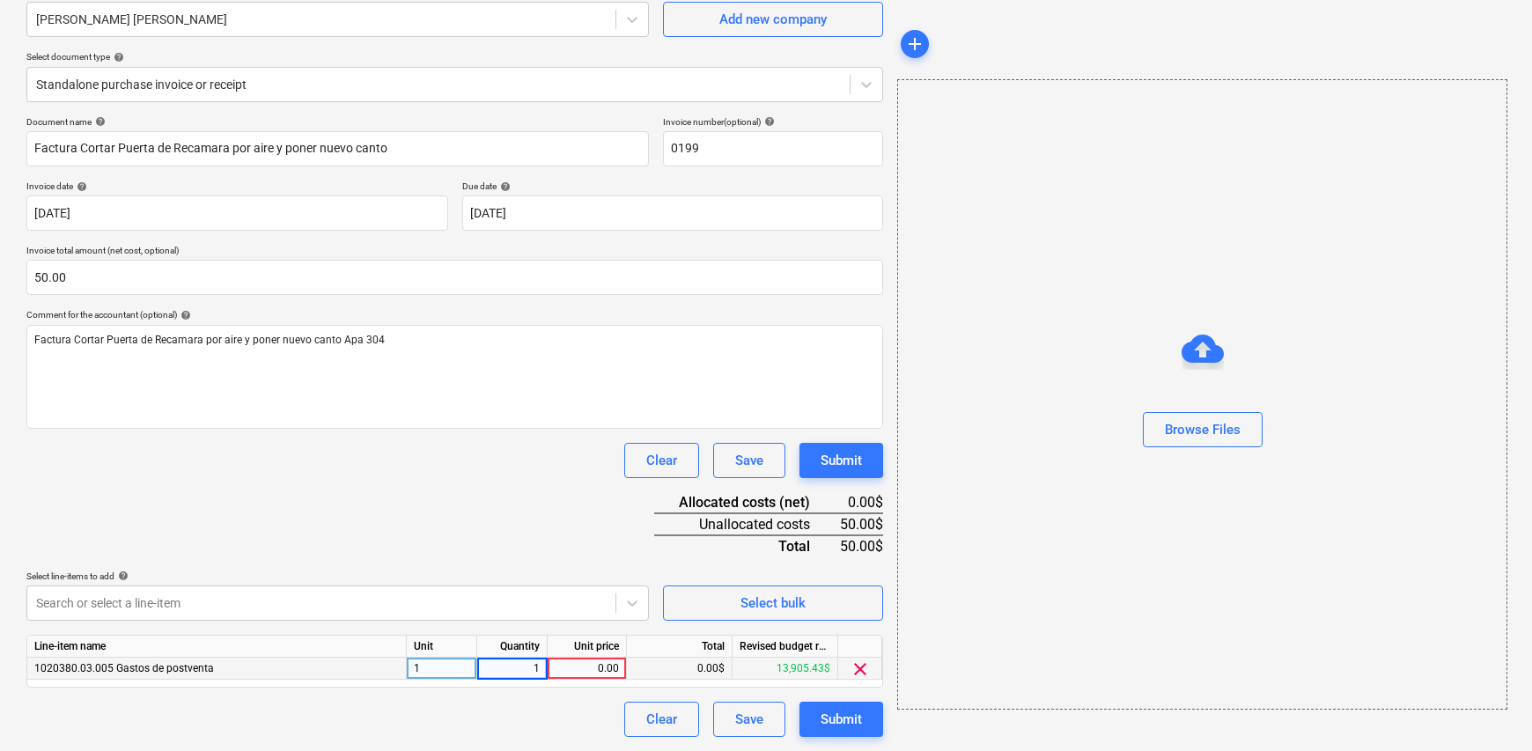
click at [608, 662] on div "0.00" at bounding box center [587, 669] width 64 height 22
type input "50"
type input "0"
type input "50.00"
click at [1200, 432] on div "Browse Files" at bounding box center [1203, 429] width 76 height 23
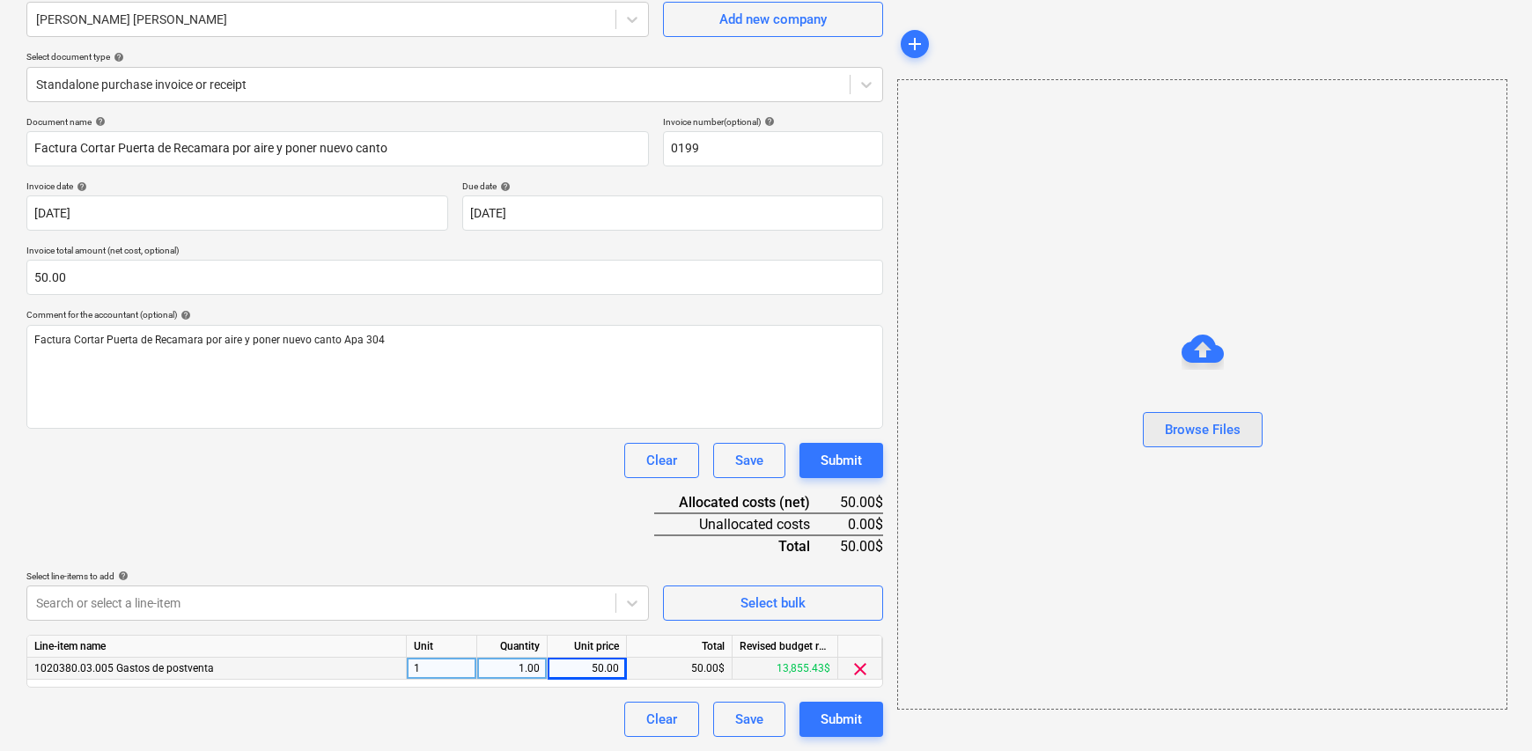
click at [1206, 425] on div "Browse Files" at bounding box center [1203, 429] width 76 height 23
click at [843, 720] on div "Submit" at bounding box center [841, 719] width 41 height 23
